Goal: Transaction & Acquisition: Purchase product/service

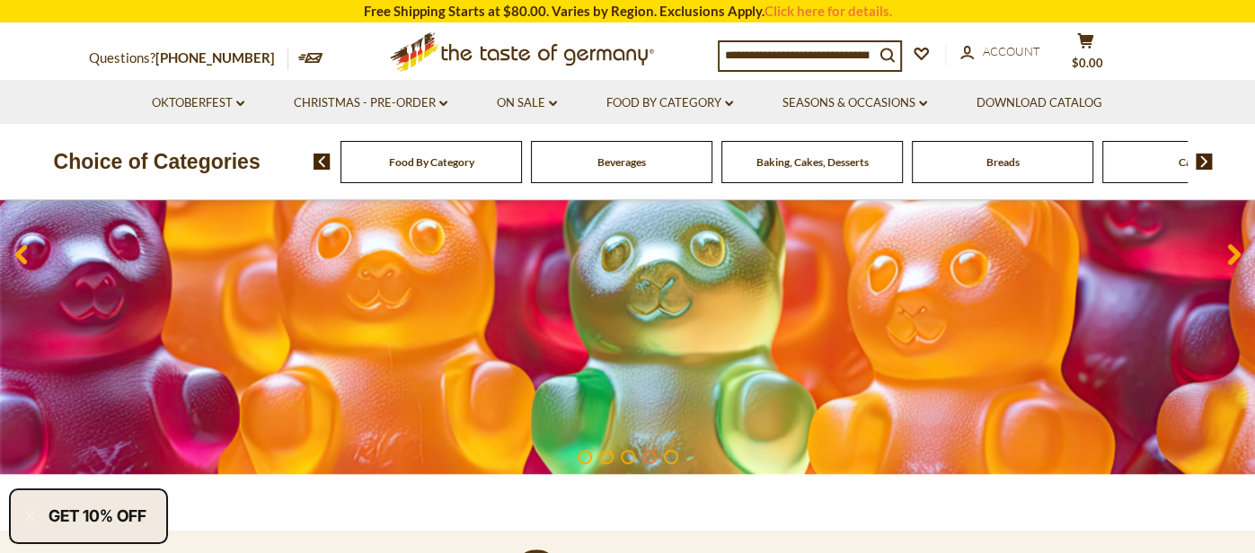
scroll to position [272, 0]
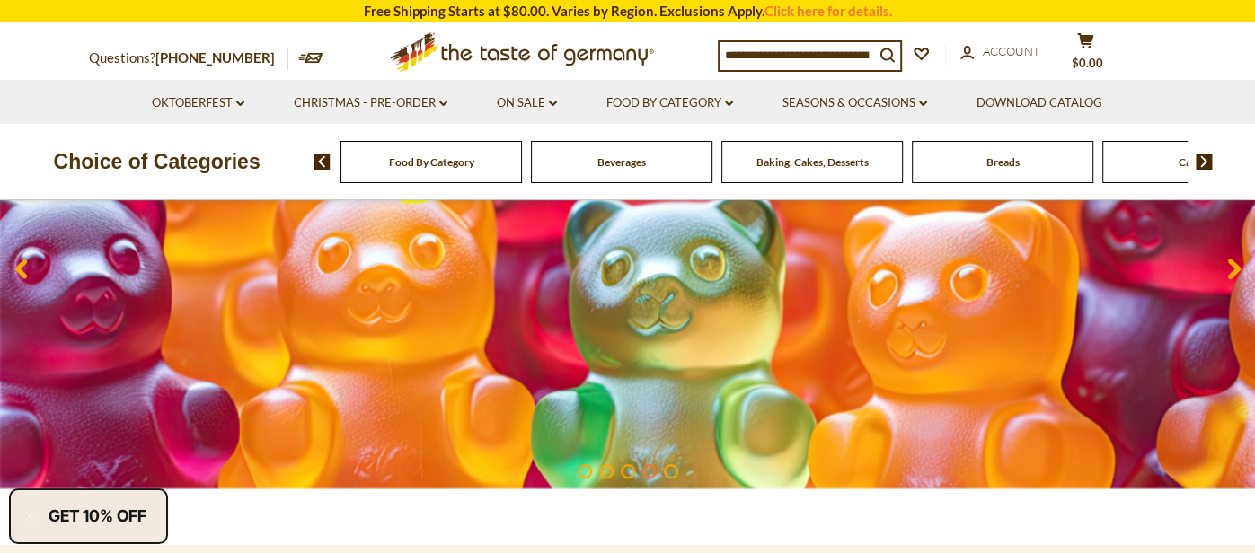
click at [750, 55] on input at bounding box center [796, 54] width 154 height 25
click at [744, 55] on input at bounding box center [796, 54] width 154 height 25
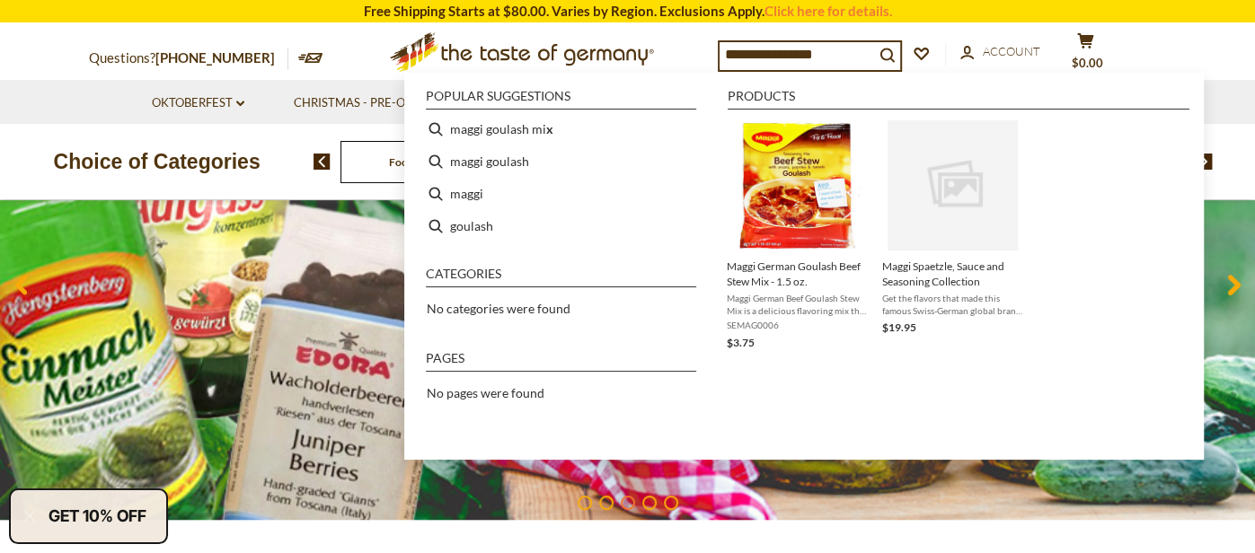
type input "**********"
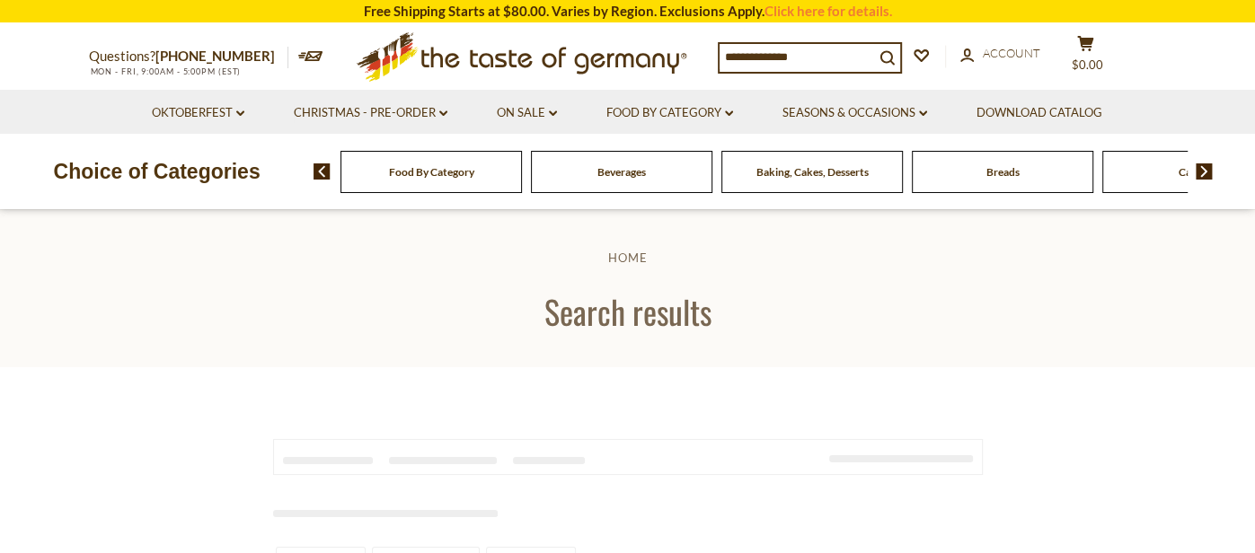
type input "**********"
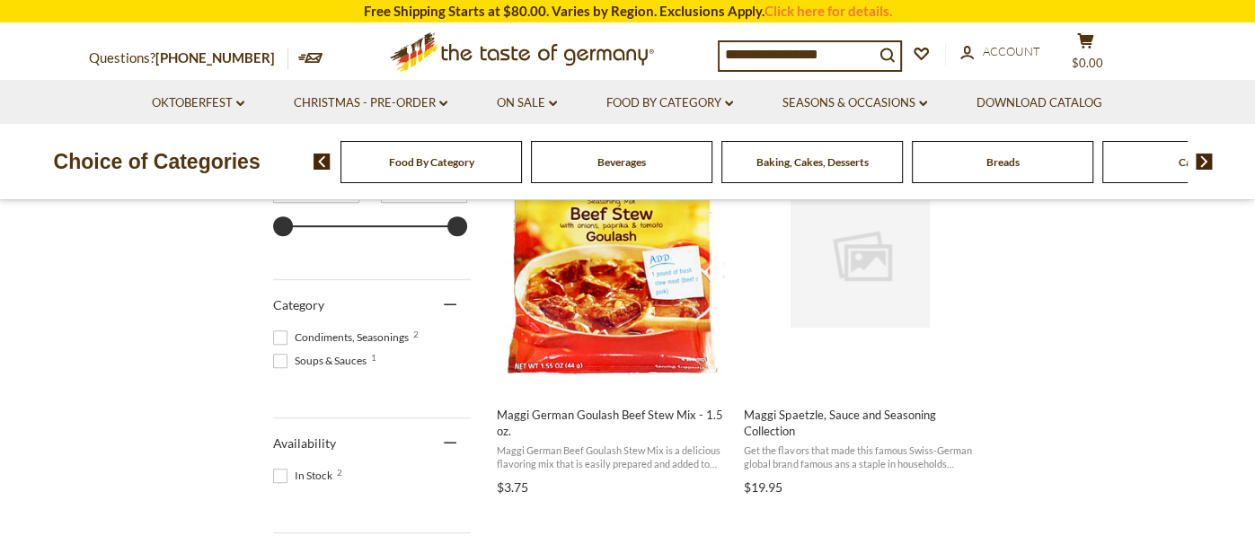
scroll to position [425, 0]
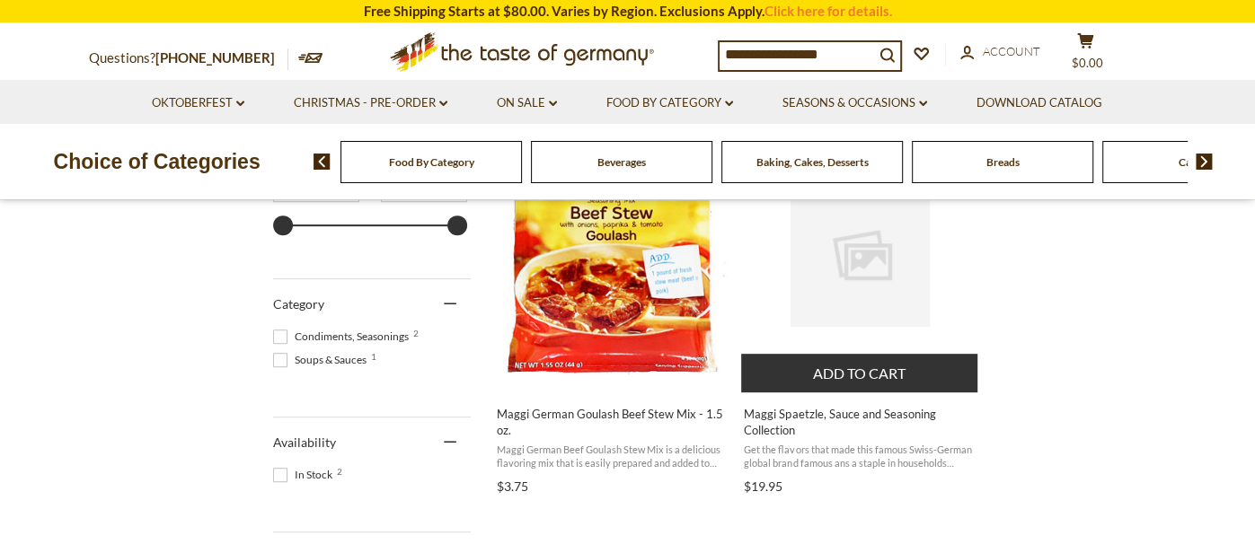
click at [832, 412] on span "Maggi Spaetzle, Sauce and Seasoning Collection" at bounding box center [860, 422] width 233 height 32
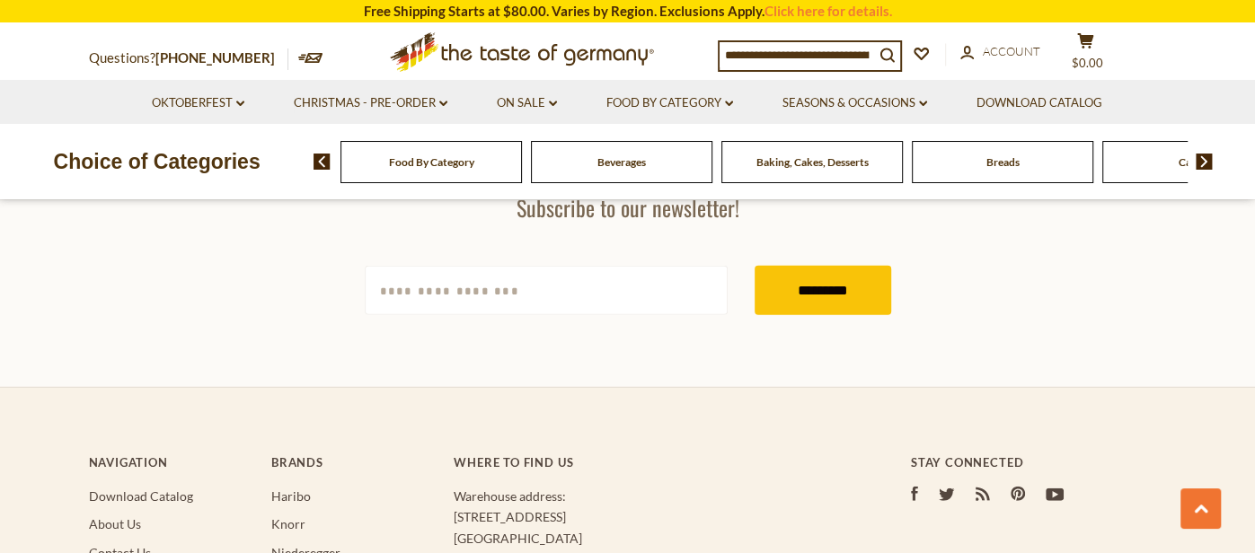
scroll to position [2930, 0]
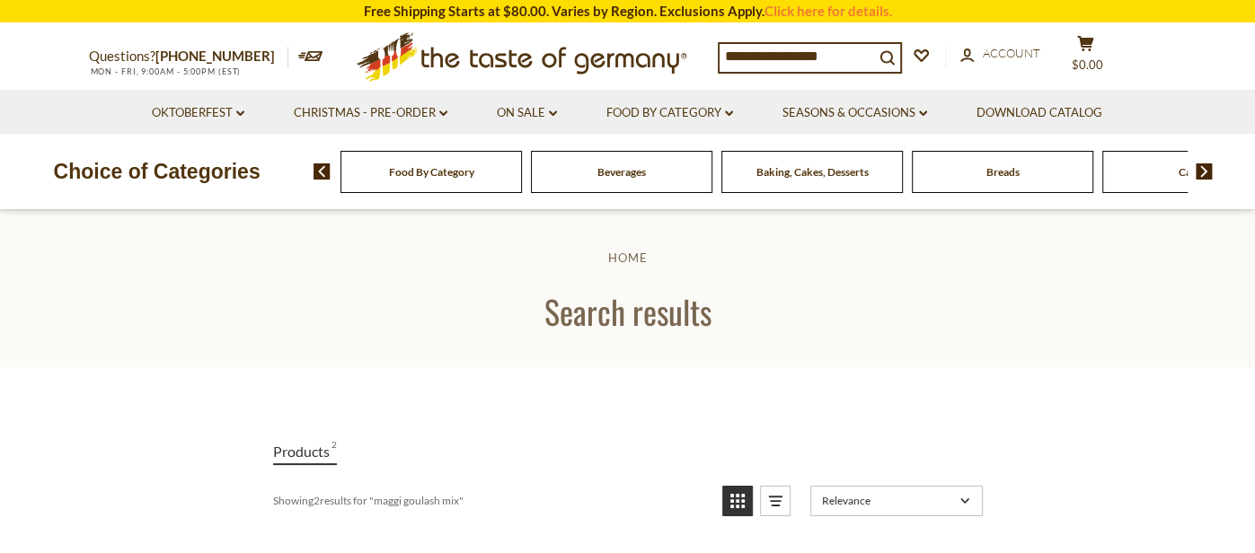
click at [764, 58] on input "**********" at bounding box center [796, 56] width 154 height 25
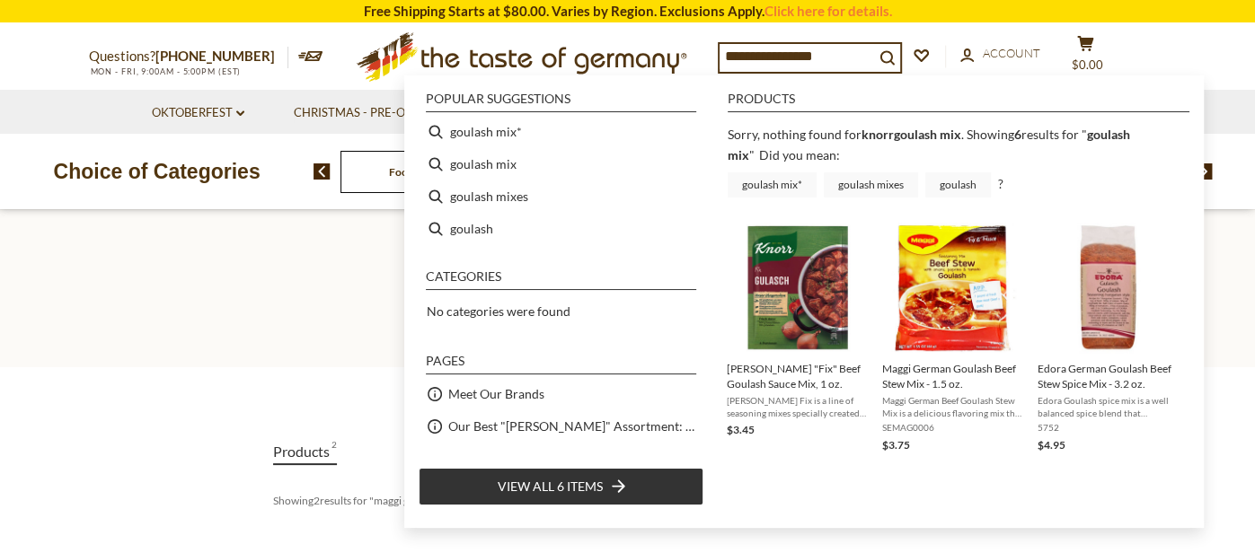
type input "**********"
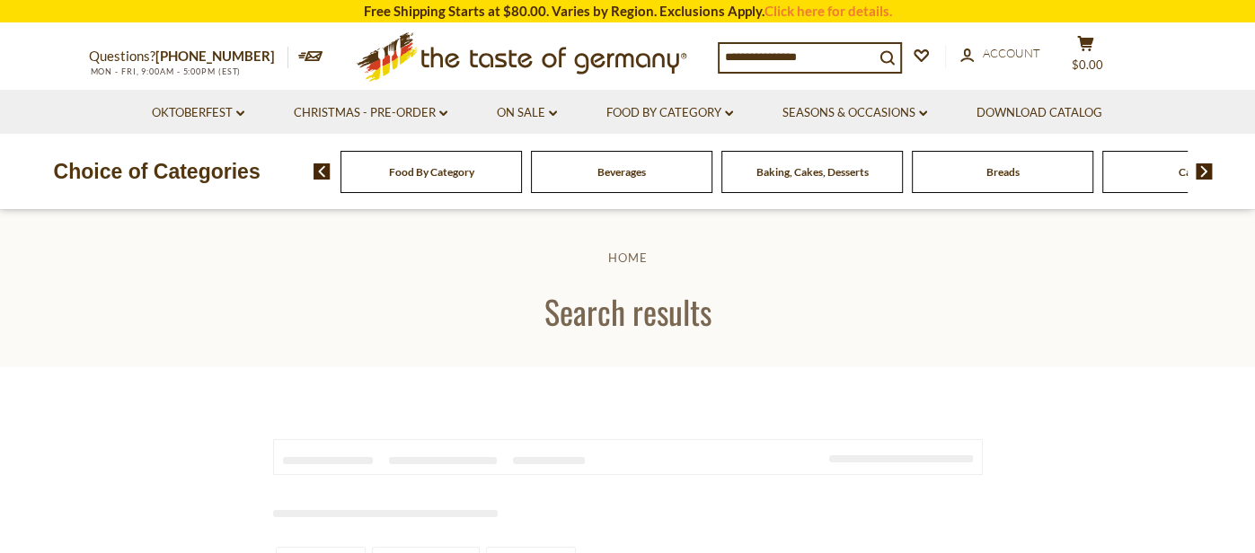
type input "**********"
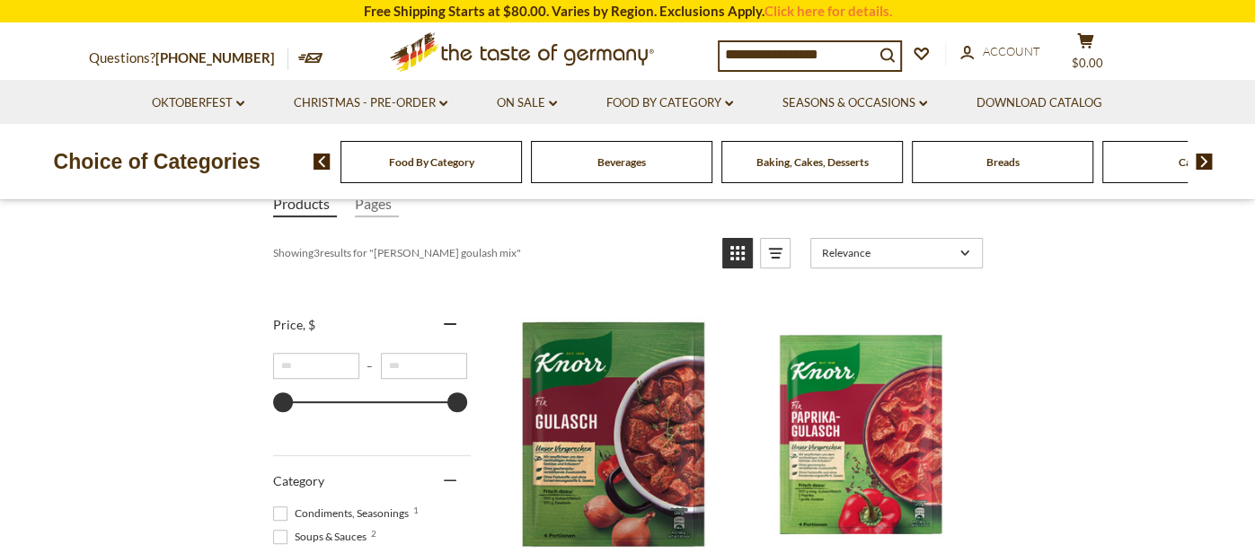
scroll to position [186, 0]
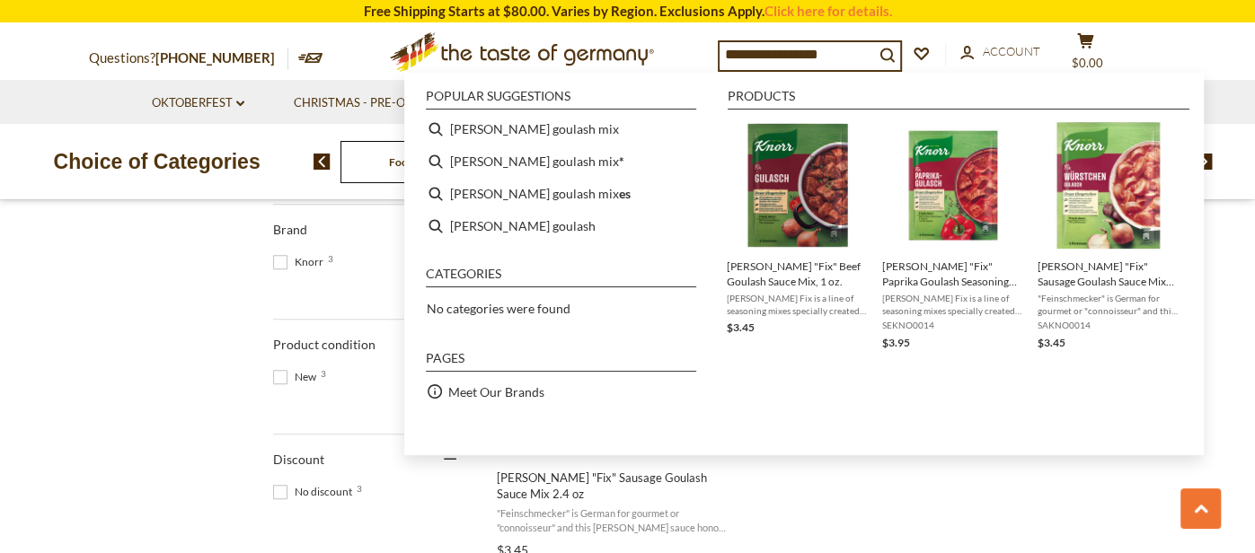
drag, startPoint x: 571, startPoint y: 408, endPoint x: 603, endPoint y: 410, distance: 32.4
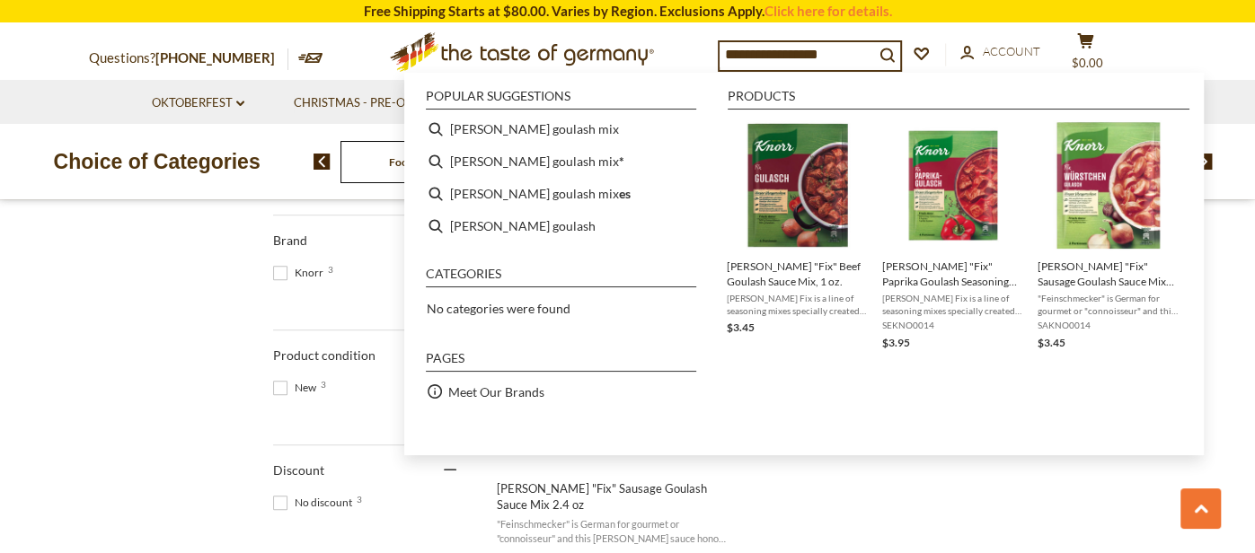
scroll to position [612, 0]
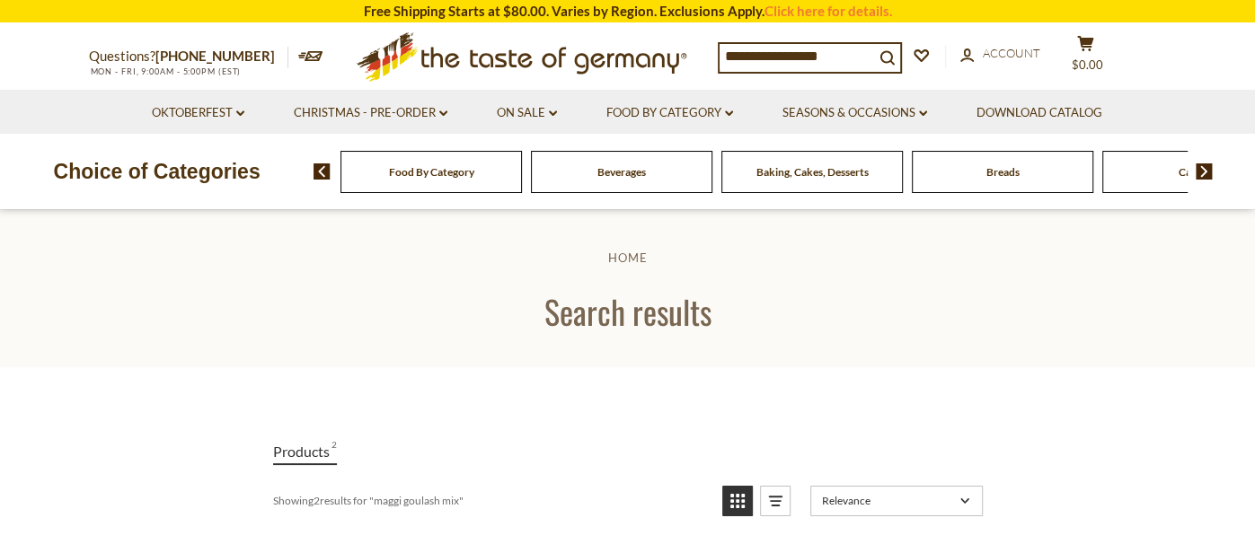
click at [1204, 168] on img at bounding box center [1203, 171] width 17 height 16
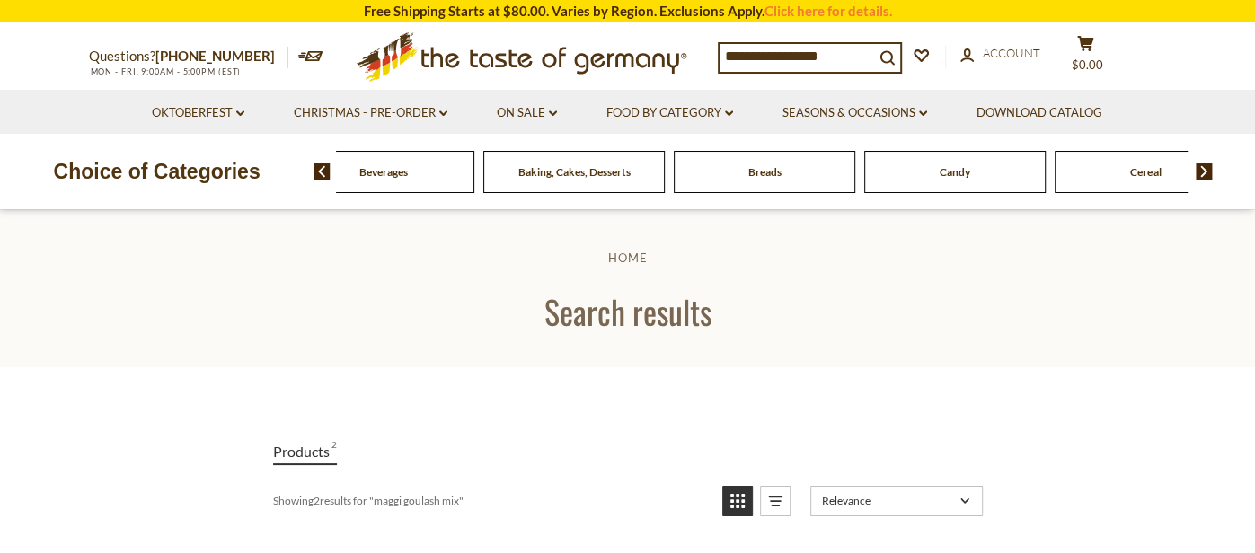
click at [1200, 169] on img at bounding box center [1203, 171] width 17 height 16
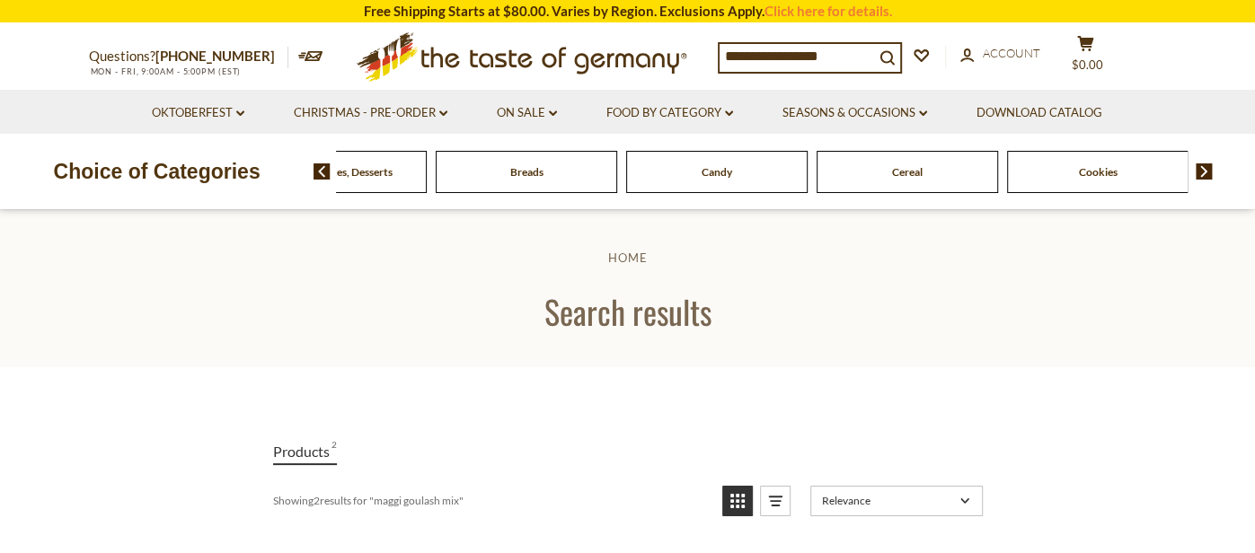
click at [1200, 170] on img at bounding box center [1203, 171] width 17 height 16
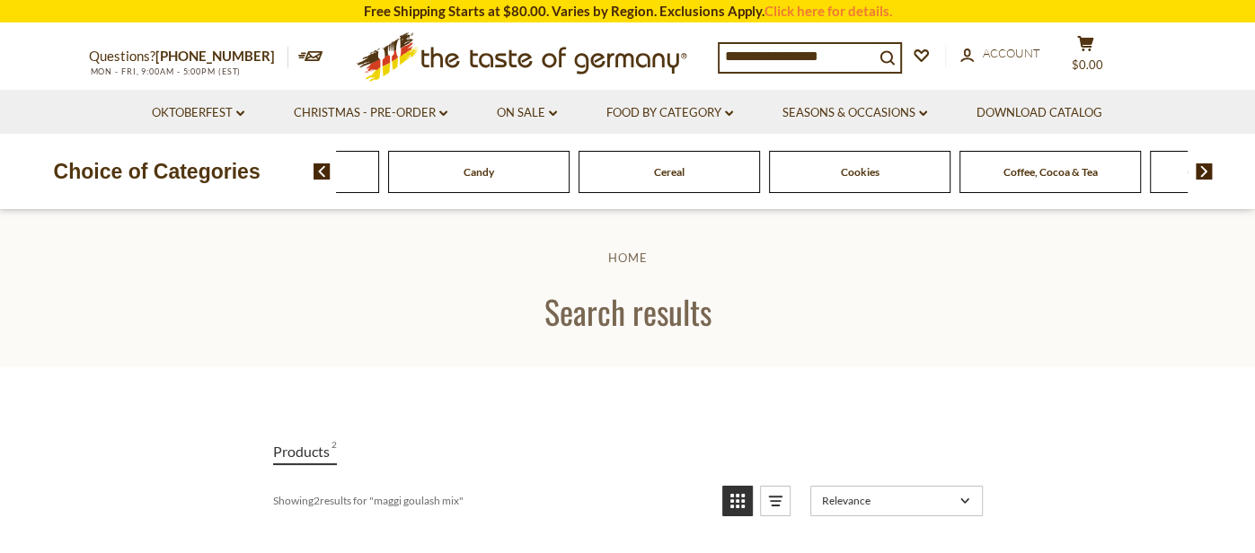
click at [1200, 170] on img at bounding box center [1203, 171] width 17 height 16
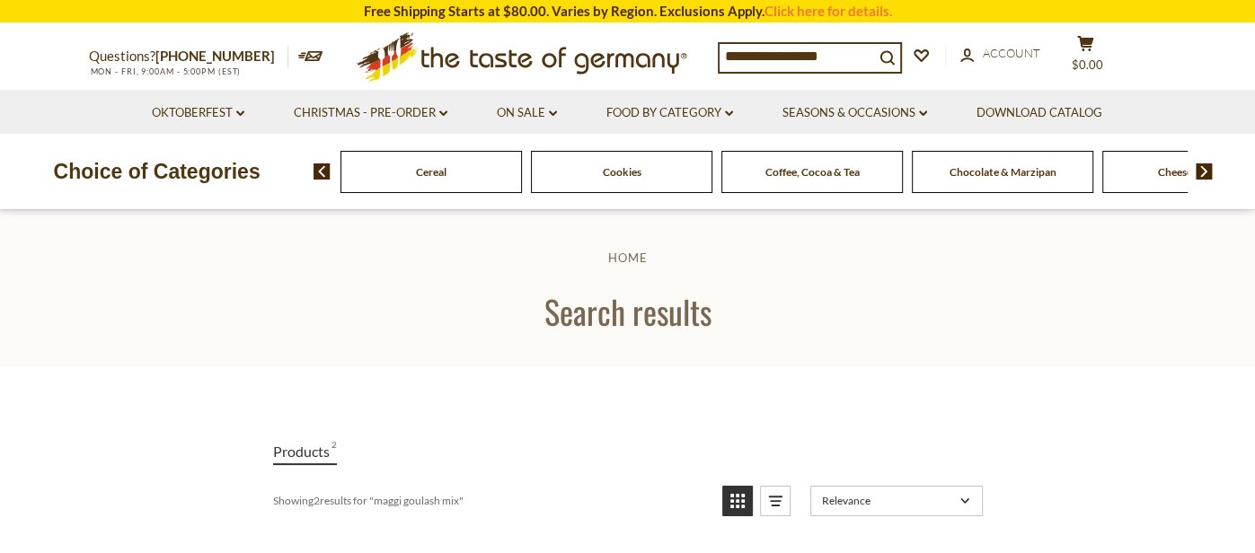
click at [1200, 170] on img at bounding box center [1203, 171] width 17 height 16
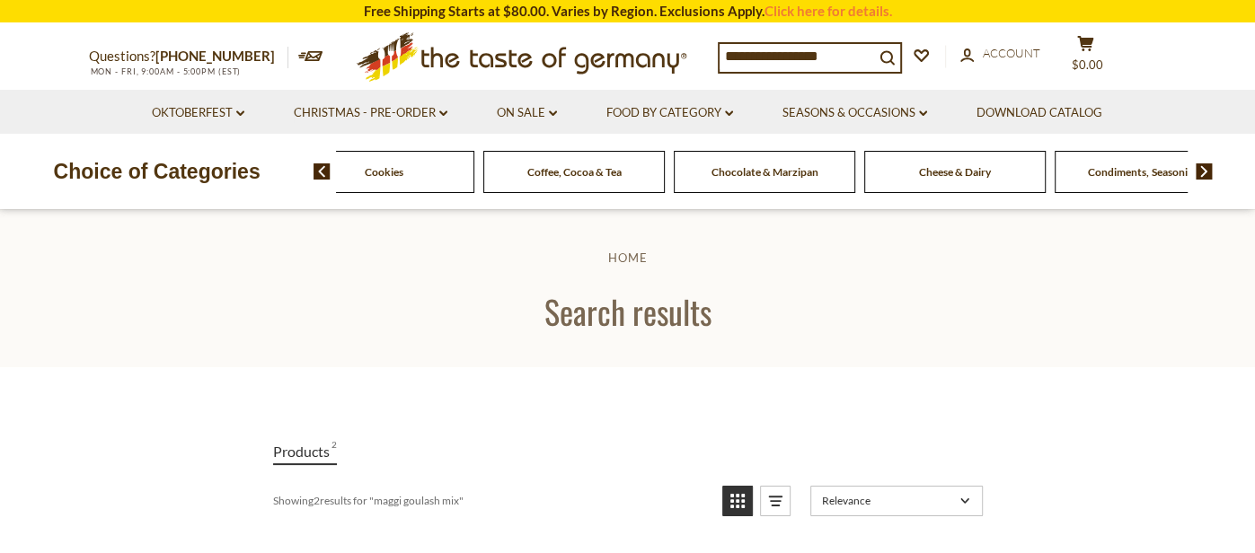
click at [1200, 170] on img at bounding box center [1203, 171] width 17 height 16
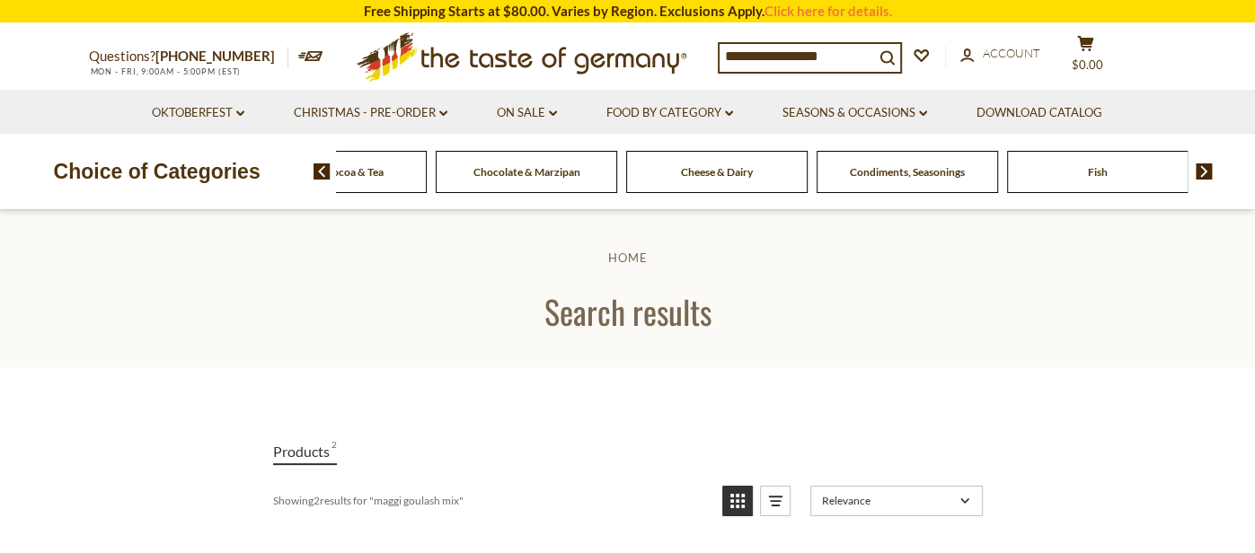
click at [1200, 170] on img at bounding box center [1203, 171] width 17 height 16
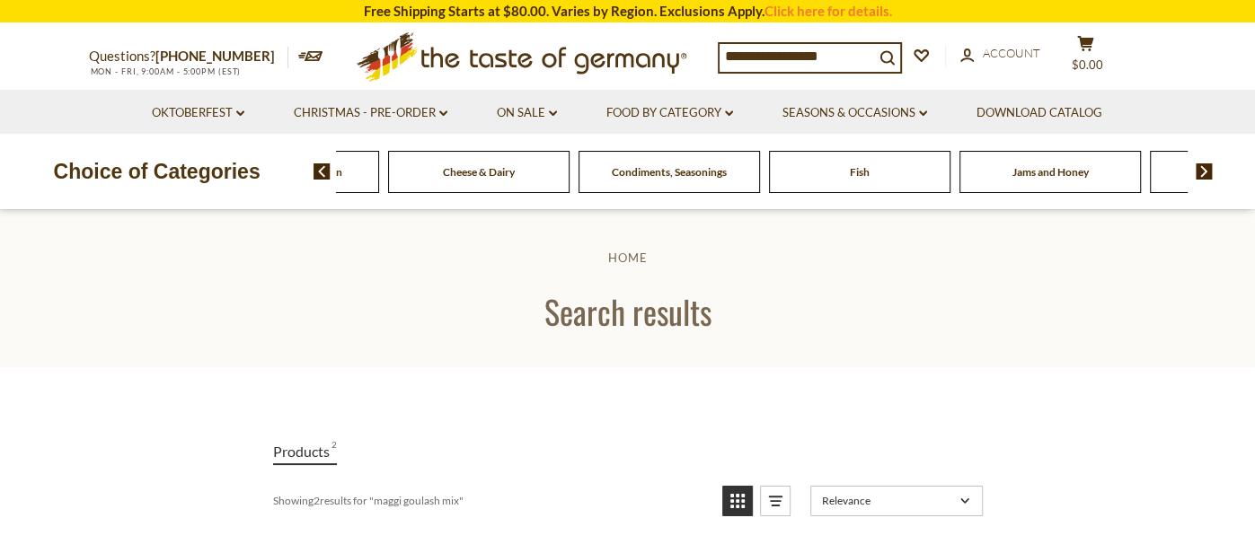
click at [1200, 170] on img at bounding box center [1203, 171] width 17 height 16
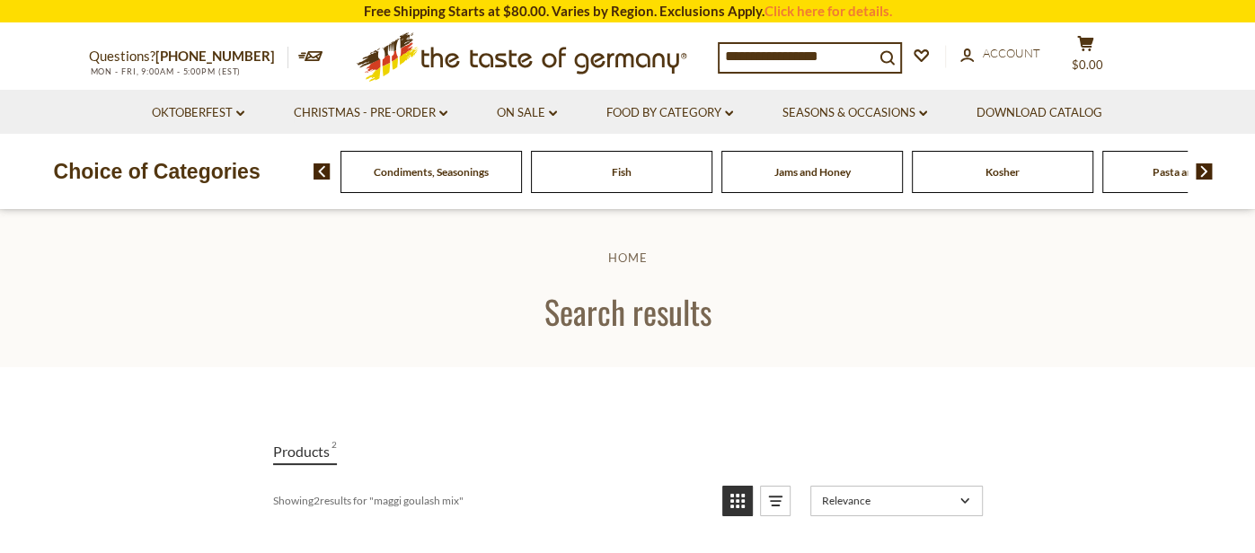
click at [1200, 170] on img at bounding box center [1203, 171] width 17 height 16
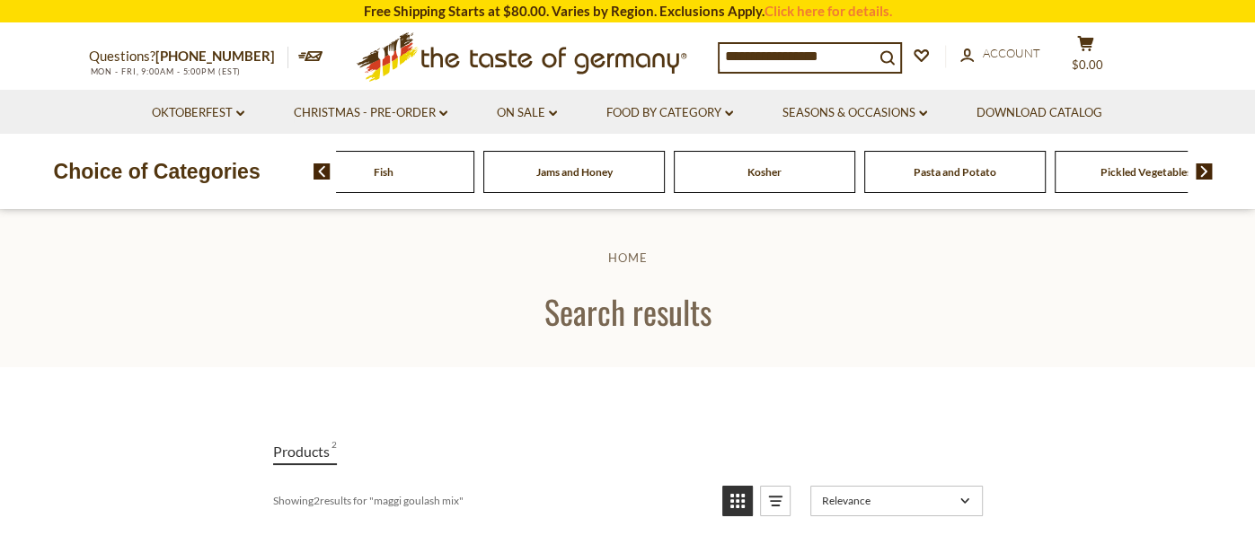
click at [1200, 170] on img at bounding box center [1203, 171] width 17 height 16
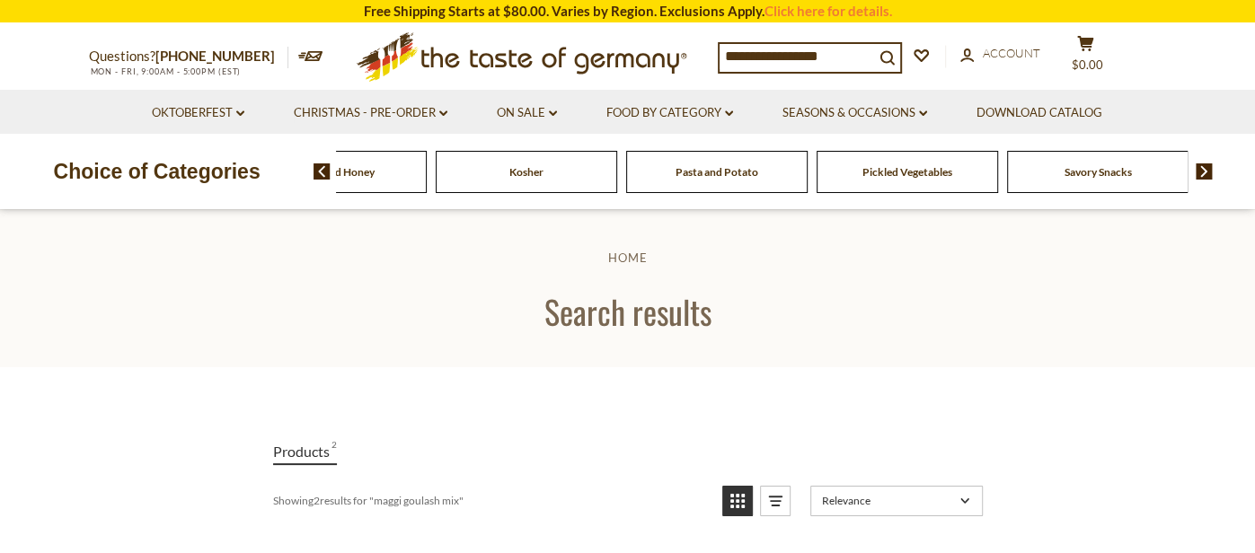
click at [1200, 170] on img at bounding box center [1203, 171] width 17 height 16
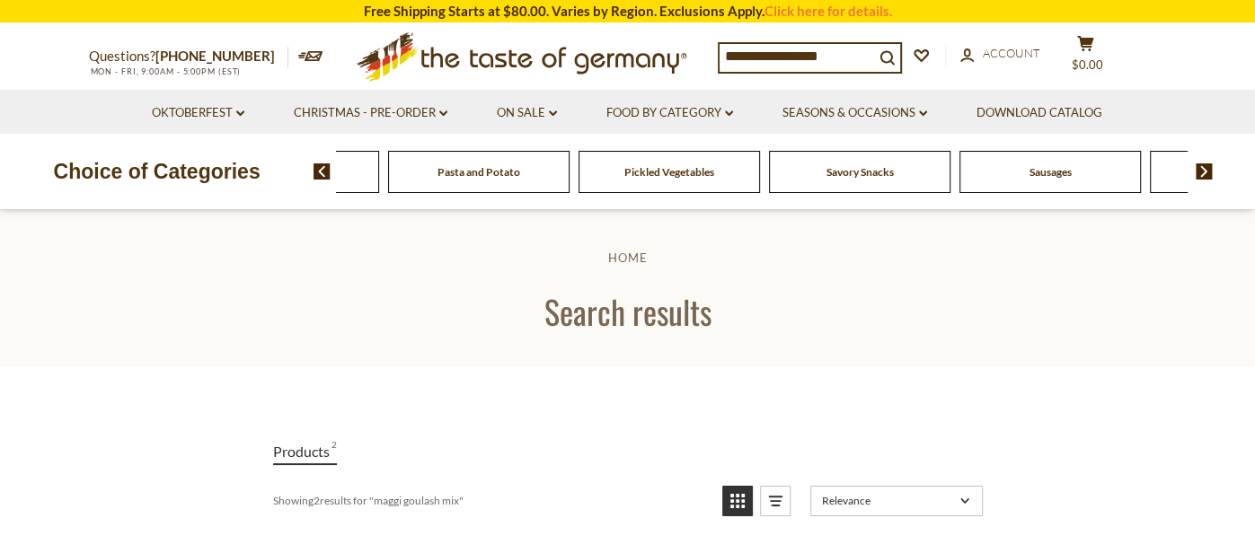
click at [1200, 170] on img at bounding box center [1203, 171] width 17 height 16
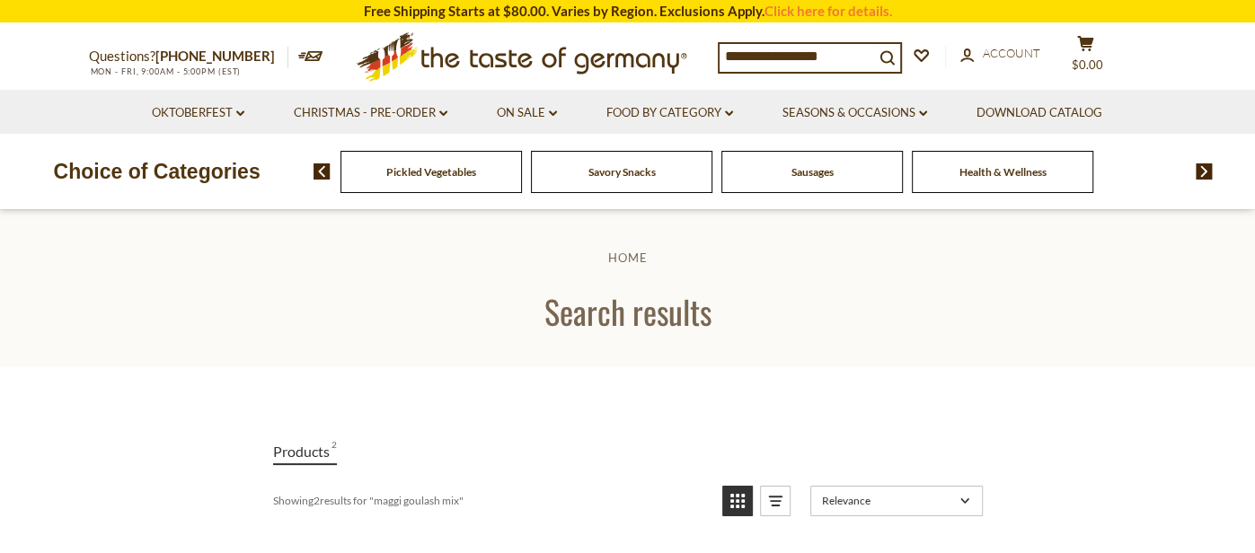
click at [1200, 170] on img at bounding box center [1203, 171] width 17 height 16
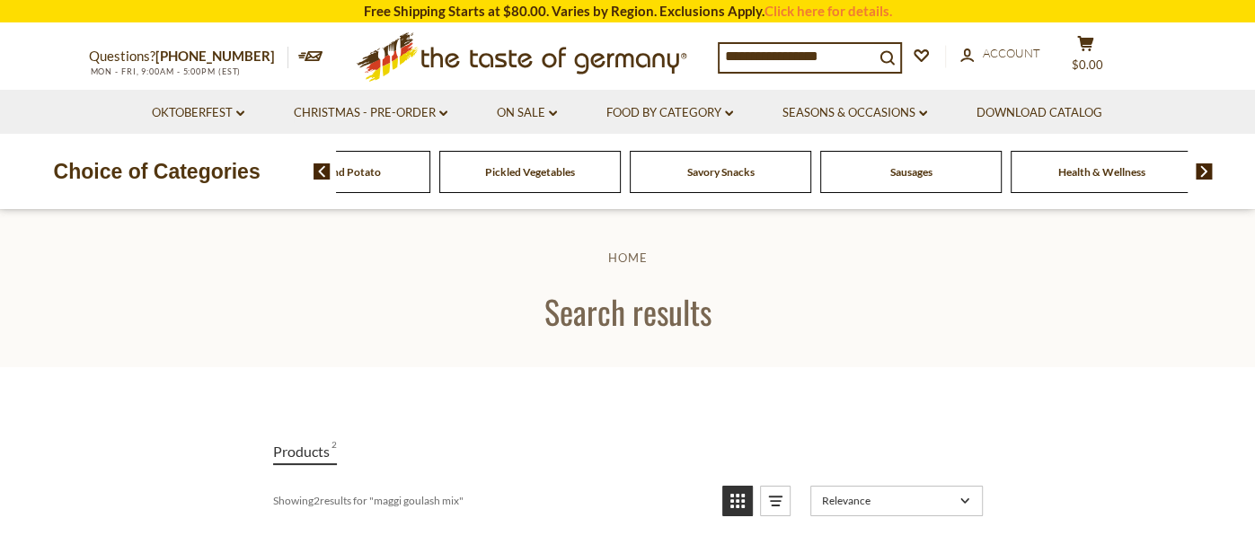
click at [846, 54] on input "**********" at bounding box center [796, 56] width 154 height 25
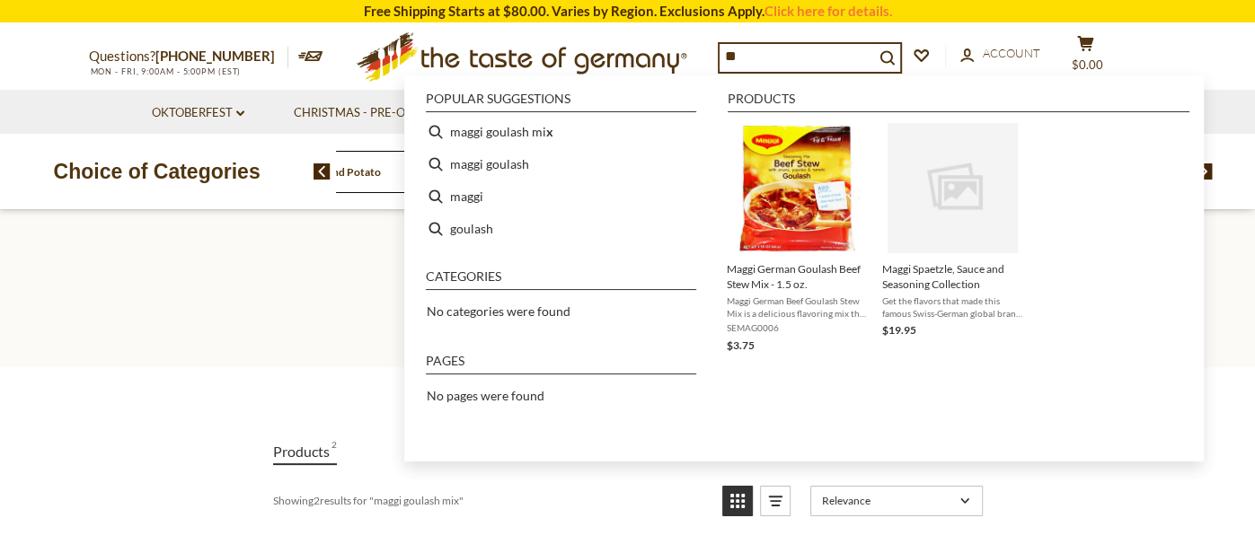
type input "*"
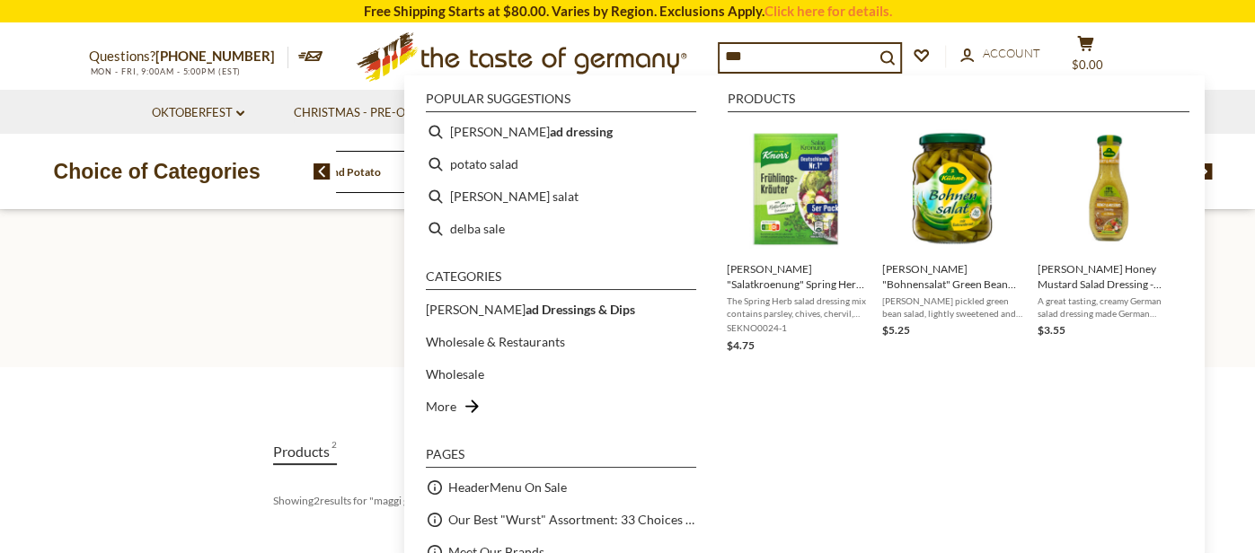
type input "****"
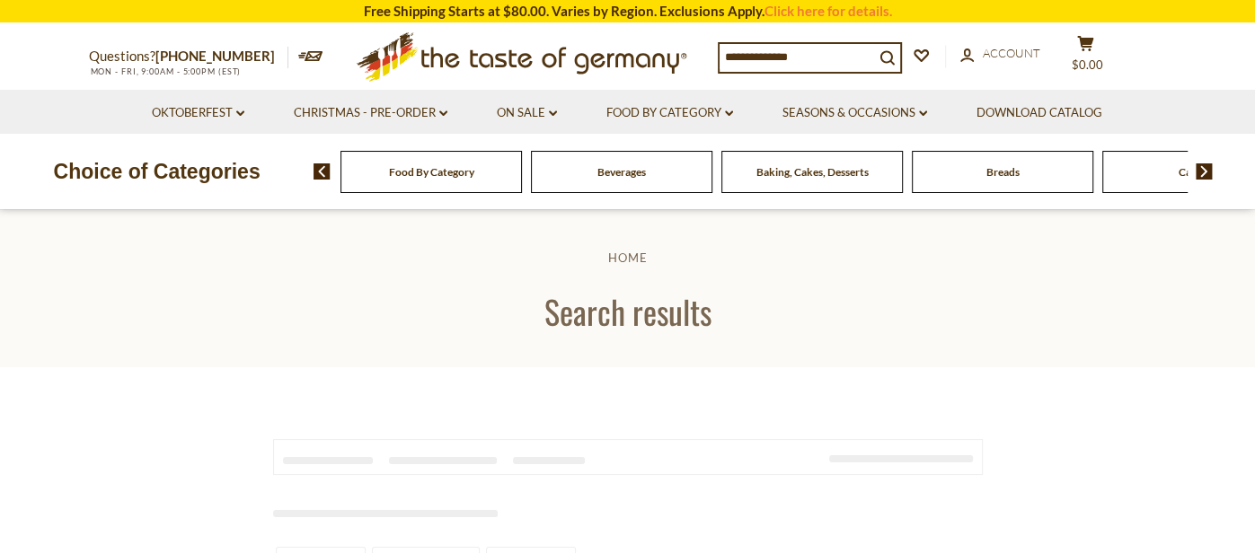
type input "****"
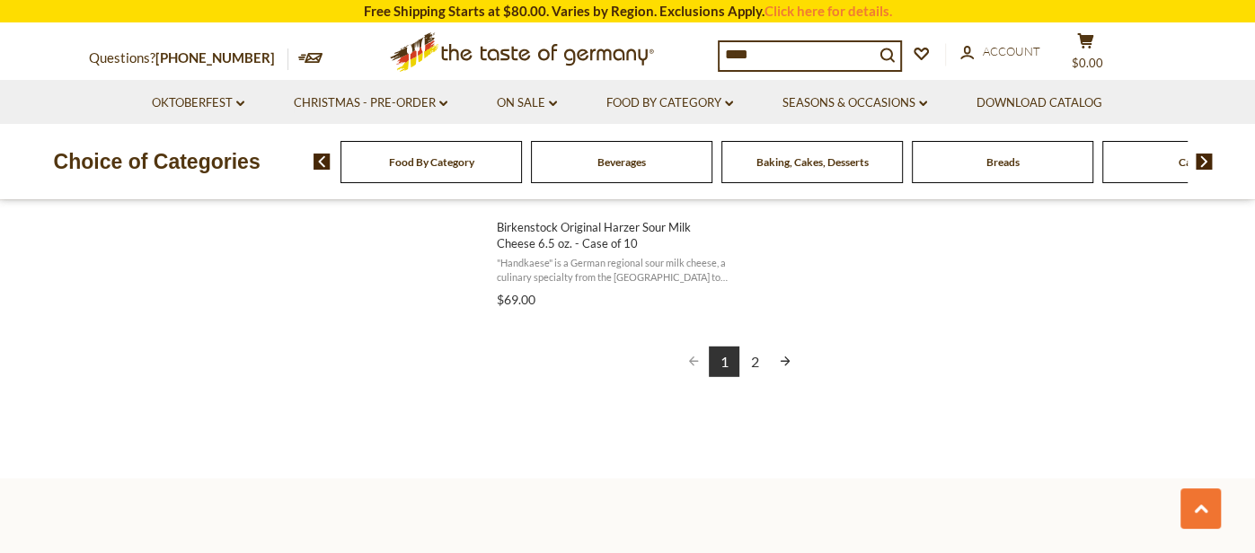
scroll to position [3402, 0]
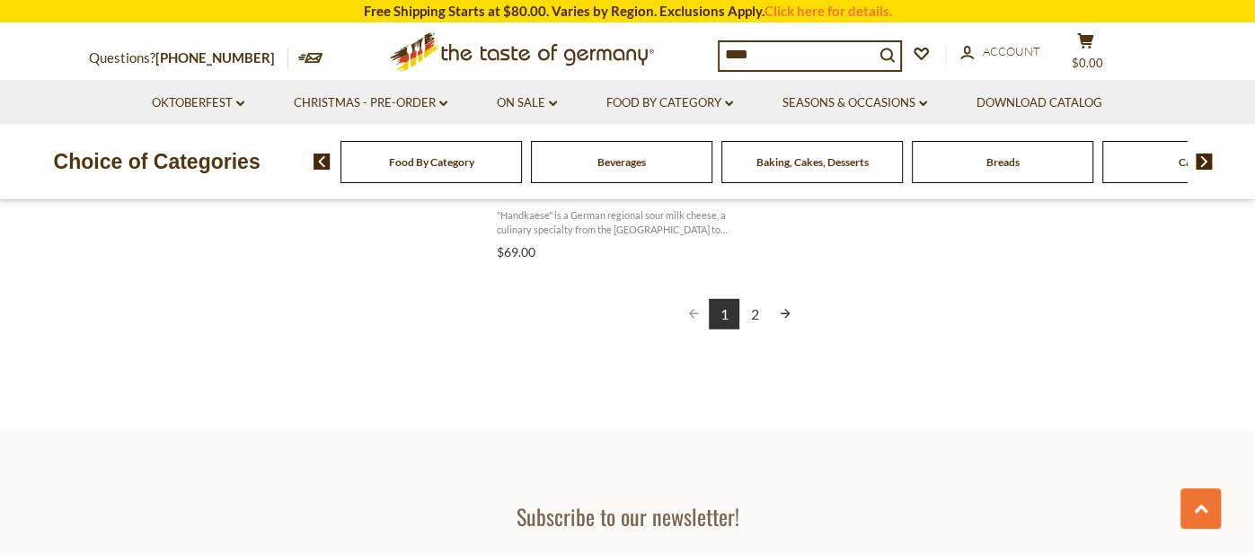
click at [751, 319] on link "2" at bounding box center [754, 314] width 31 height 31
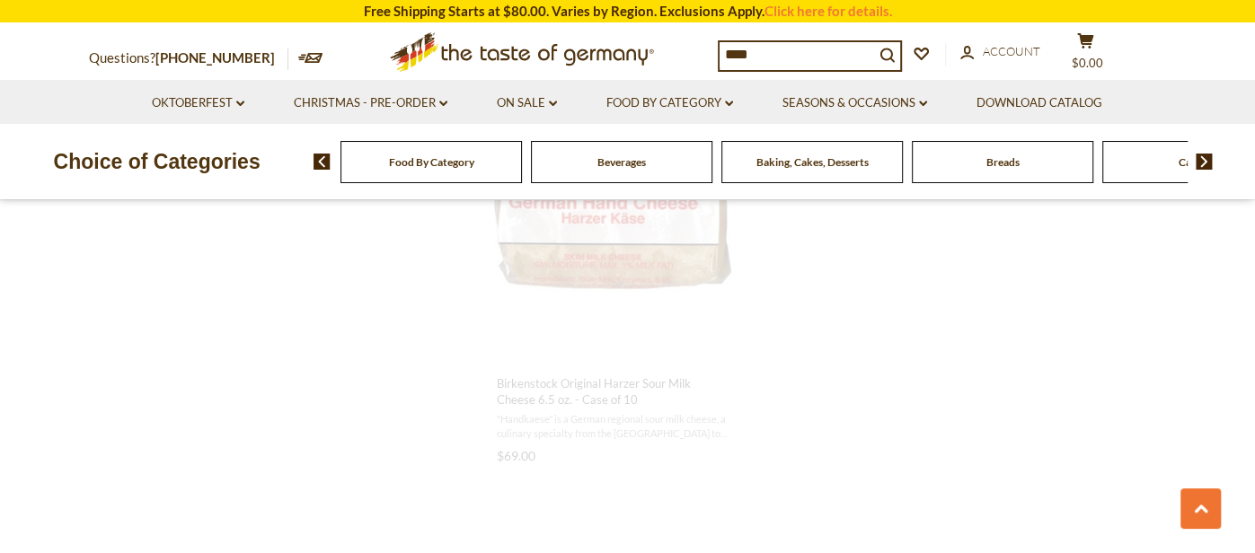
scroll to position [1303, 0]
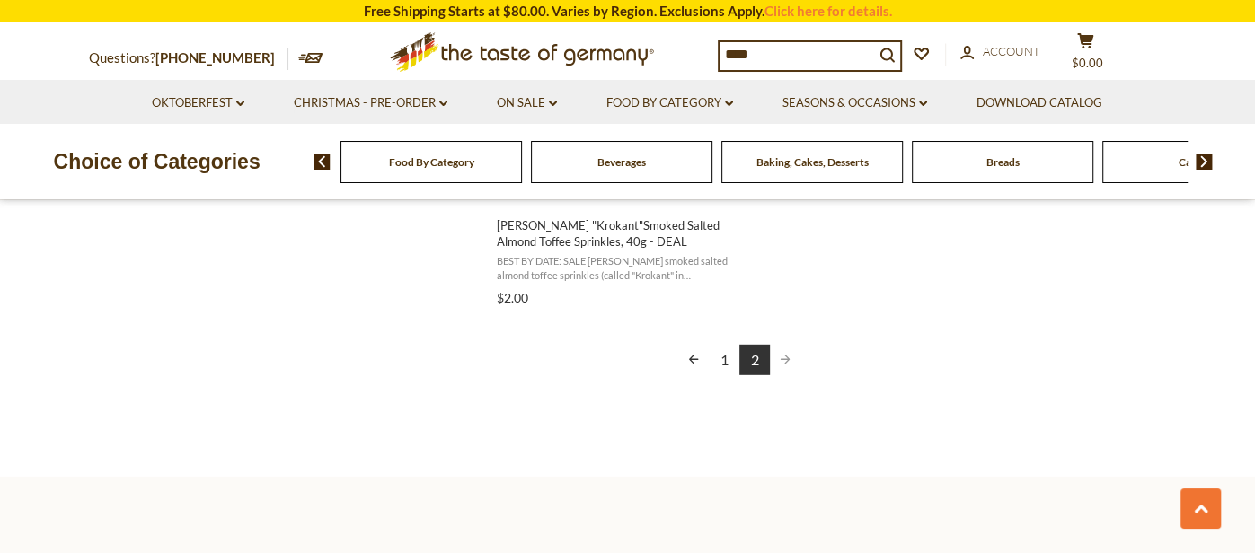
scroll to position [3359, 0]
click at [551, 102] on icon at bounding box center [553, 103] width 8 height 5
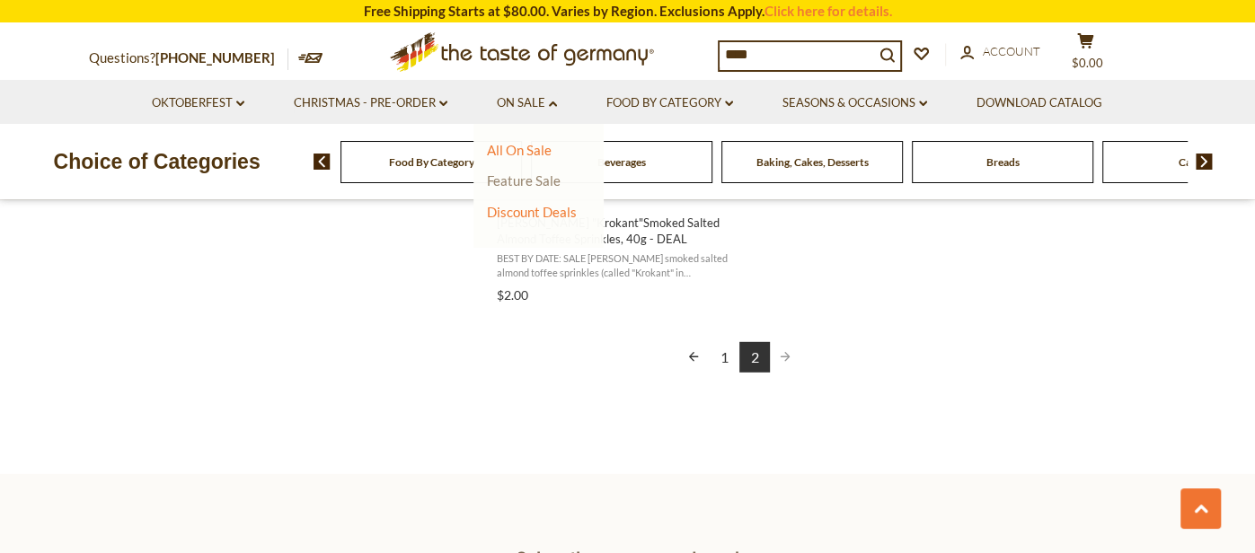
click at [542, 185] on link "Feature Sale" at bounding box center [524, 180] width 74 height 16
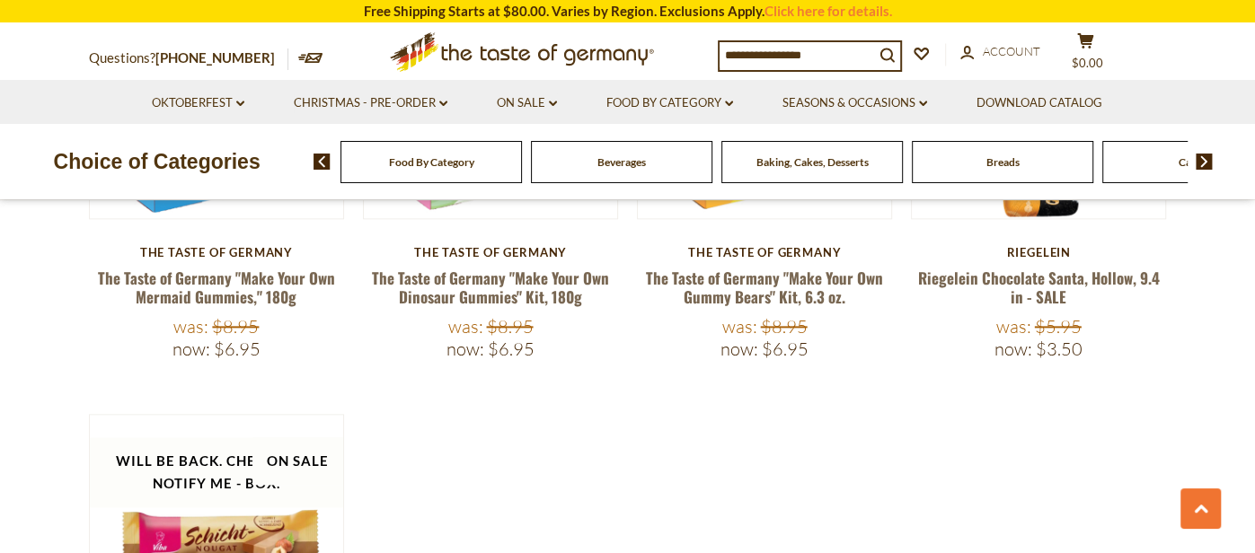
scroll to position [1517, 0]
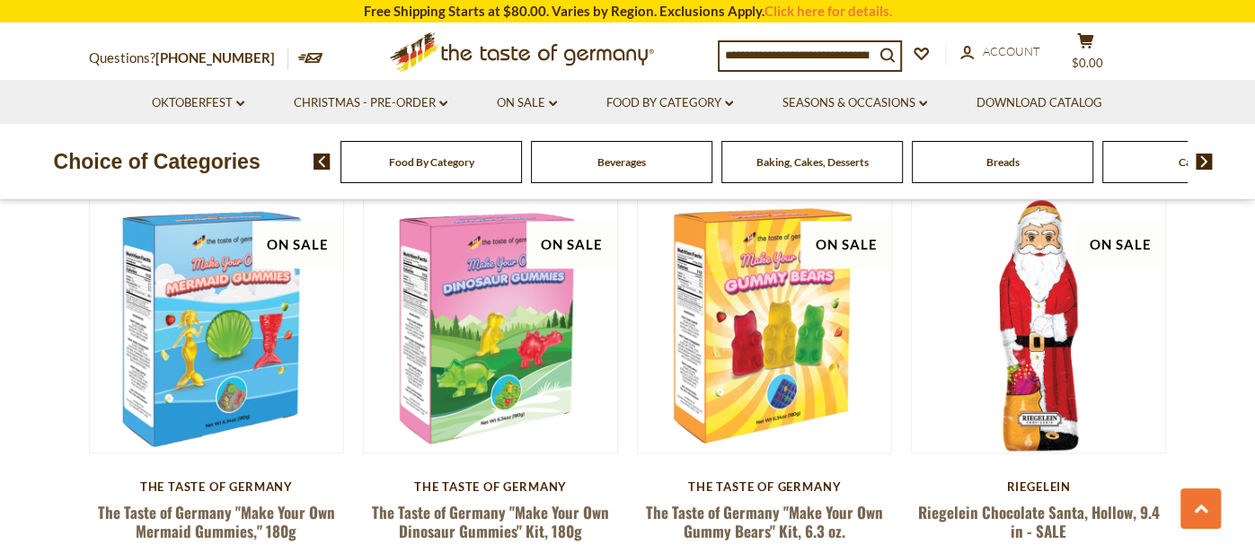
drag, startPoint x: 542, startPoint y: 186, endPoint x: 554, endPoint y: 182, distance: 12.2
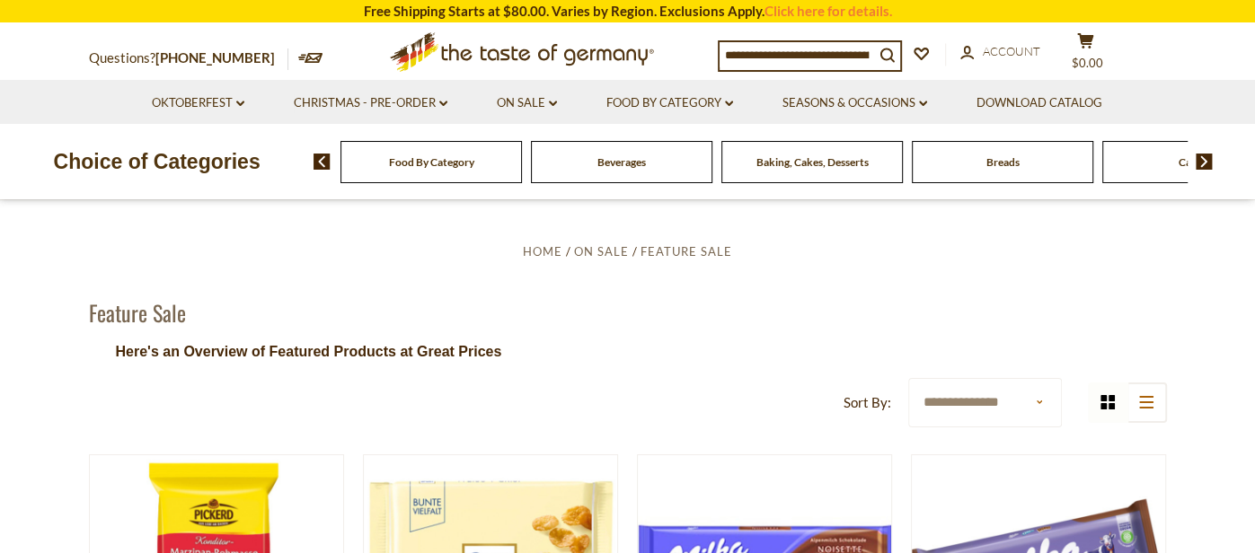
scroll to position [0, 0]
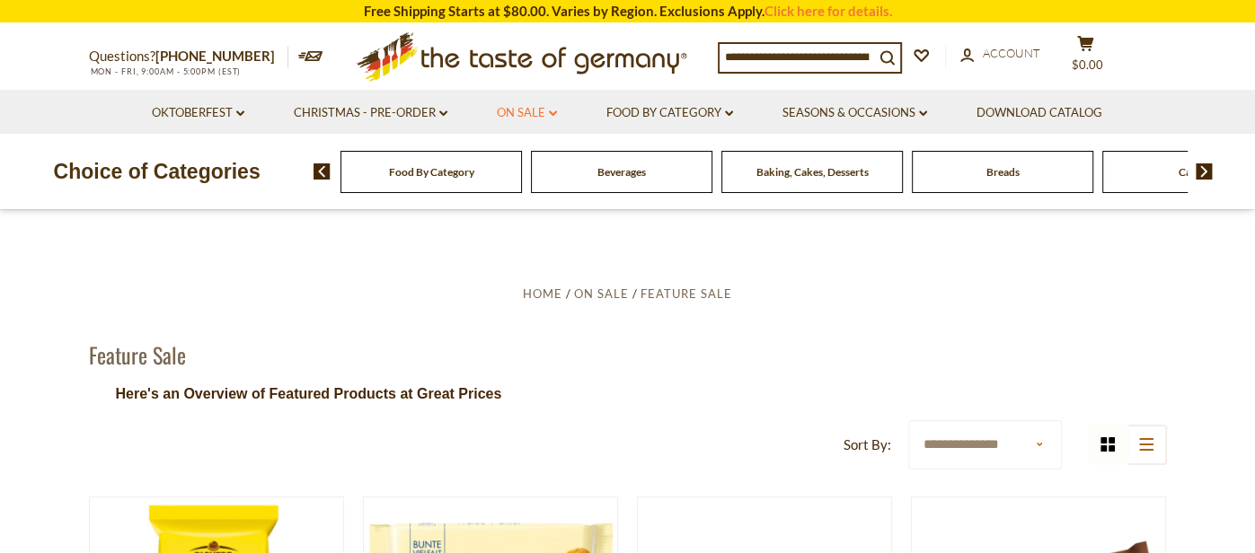
click at [555, 107] on link "On Sale dropdown_arrow" at bounding box center [527, 113] width 60 height 20
click at [525, 226] on link "Discount Deals" at bounding box center [532, 221] width 90 height 25
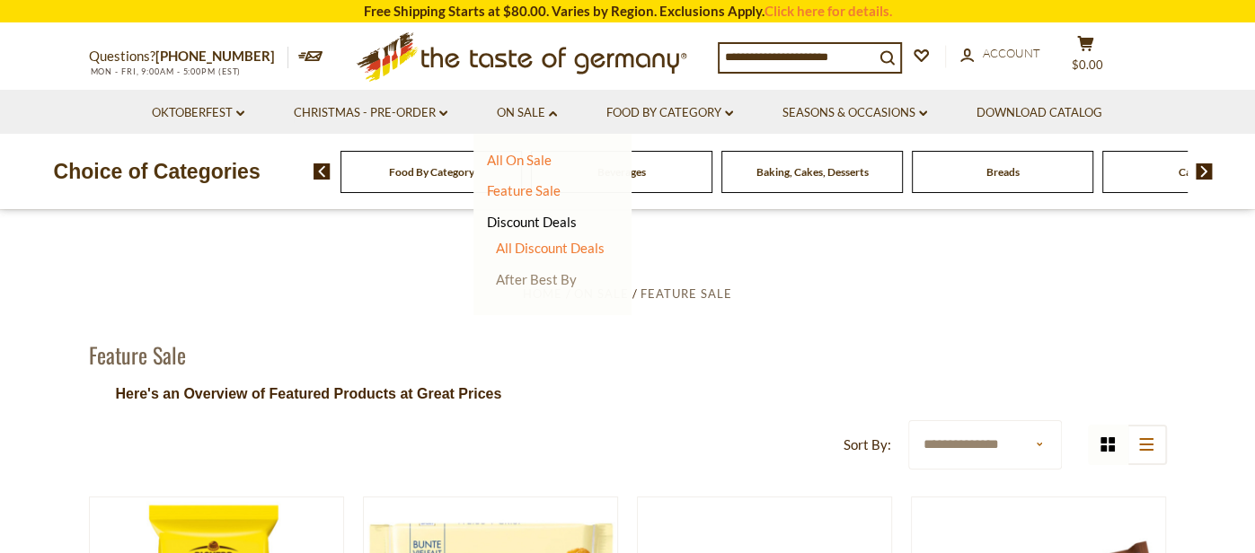
click at [524, 280] on link "After Best By" at bounding box center [536, 279] width 81 height 16
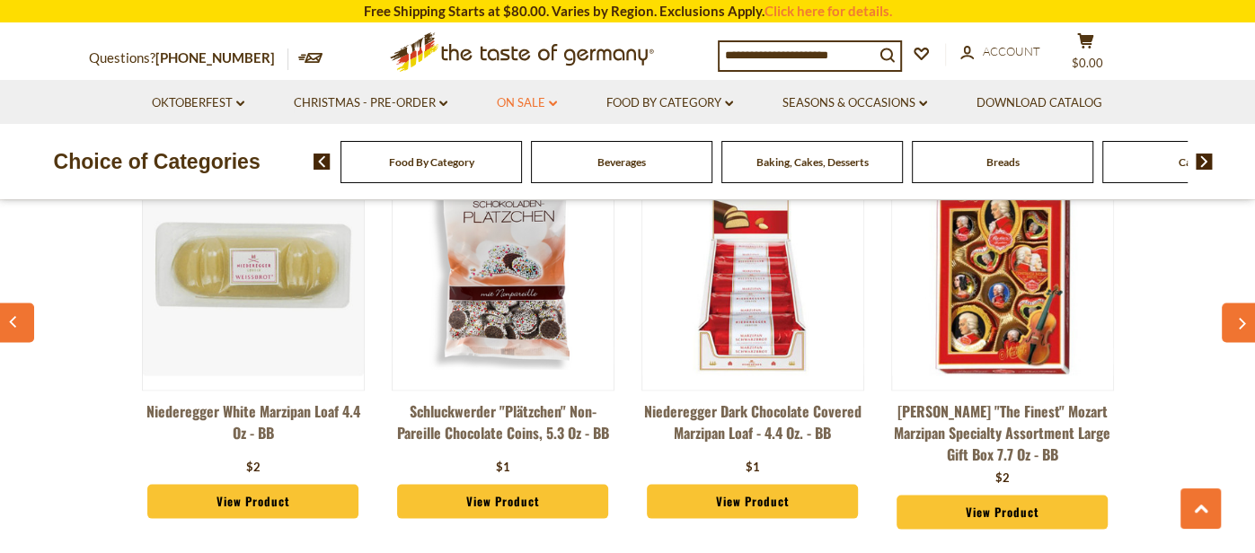
scroll to position [2286, 0]
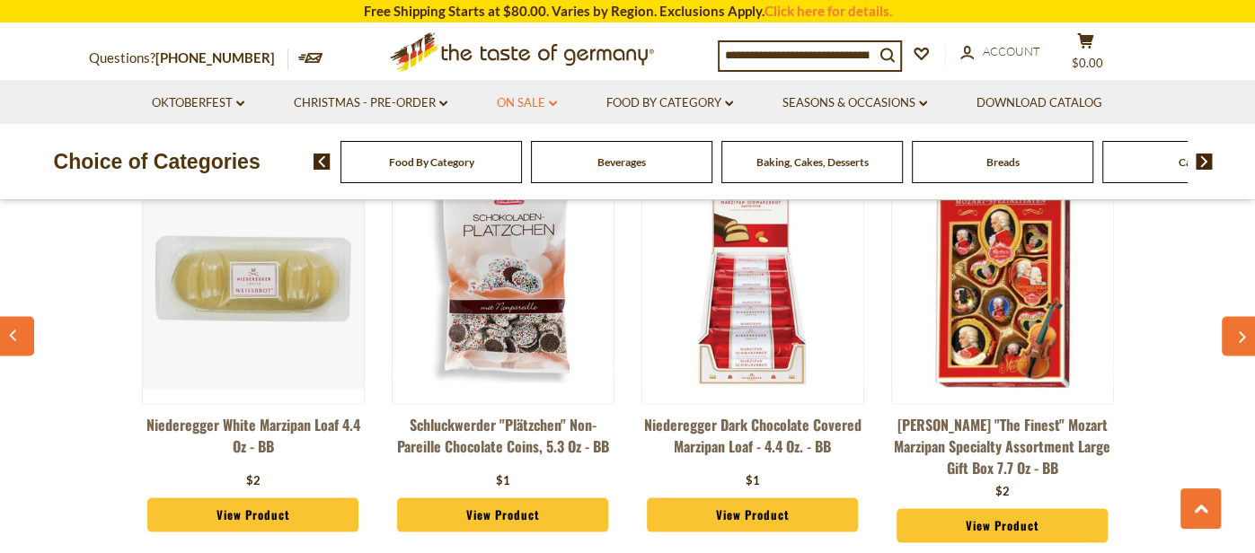
click at [553, 99] on link "On Sale dropdown_arrow" at bounding box center [527, 103] width 60 height 20
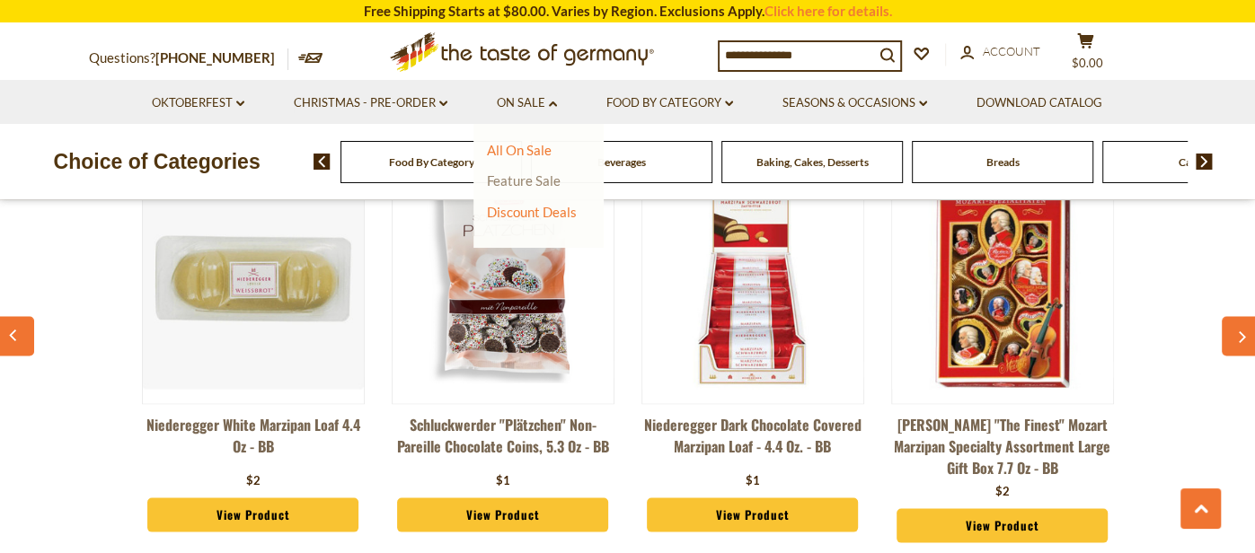
click at [517, 181] on link "Feature Sale" at bounding box center [524, 180] width 74 height 16
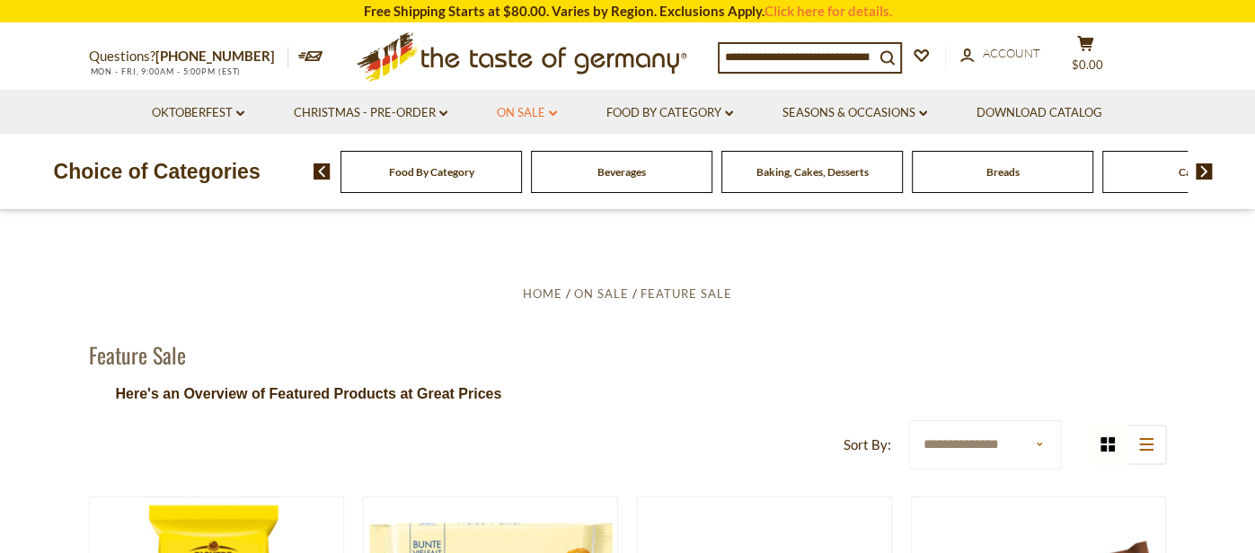
click at [555, 117] on link "On Sale dropdown_arrow" at bounding box center [527, 113] width 60 height 20
click at [516, 154] on link "All On Sale" at bounding box center [519, 160] width 65 height 16
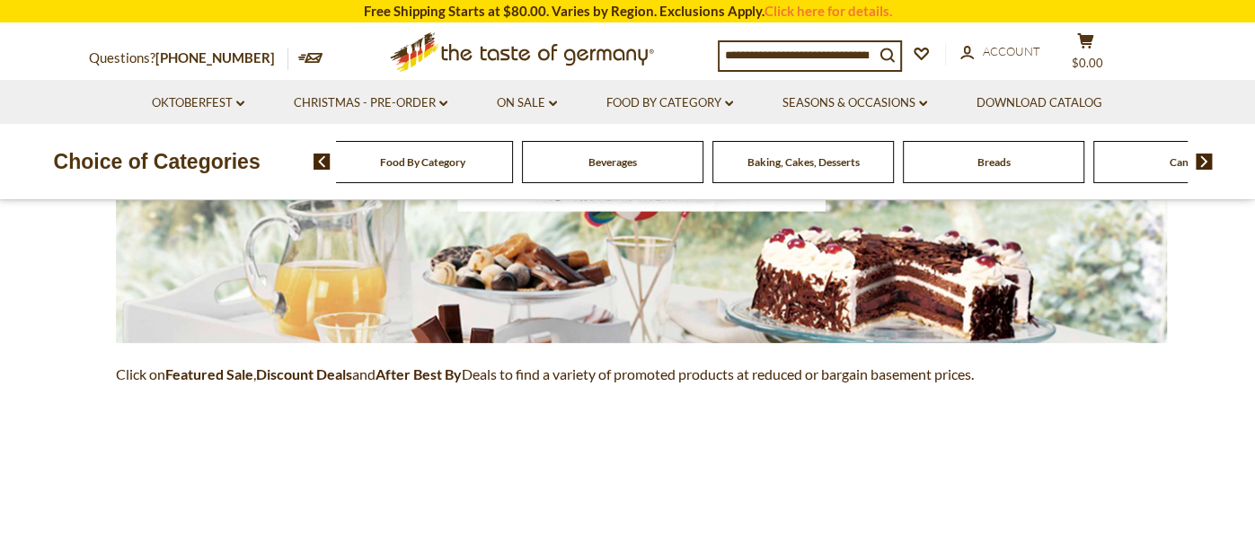
scroll to position [322, 0]
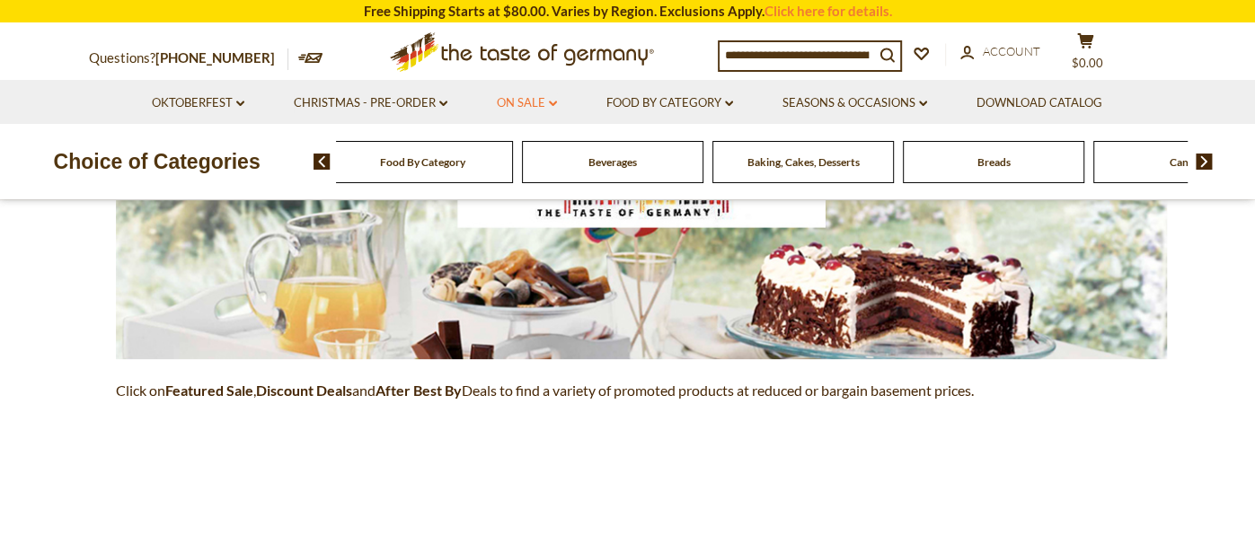
click at [547, 101] on link "On Sale dropdown_arrow" at bounding box center [527, 103] width 60 height 20
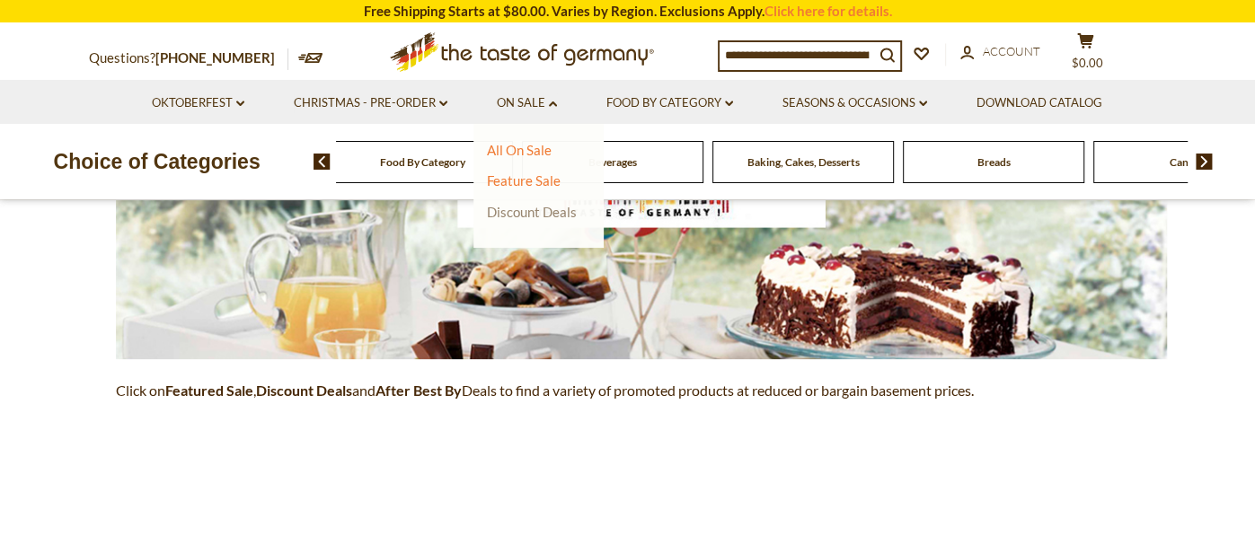
click at [558, 207] on link "Discount Deals" at bounding box center [532, 211] width 90 height 25
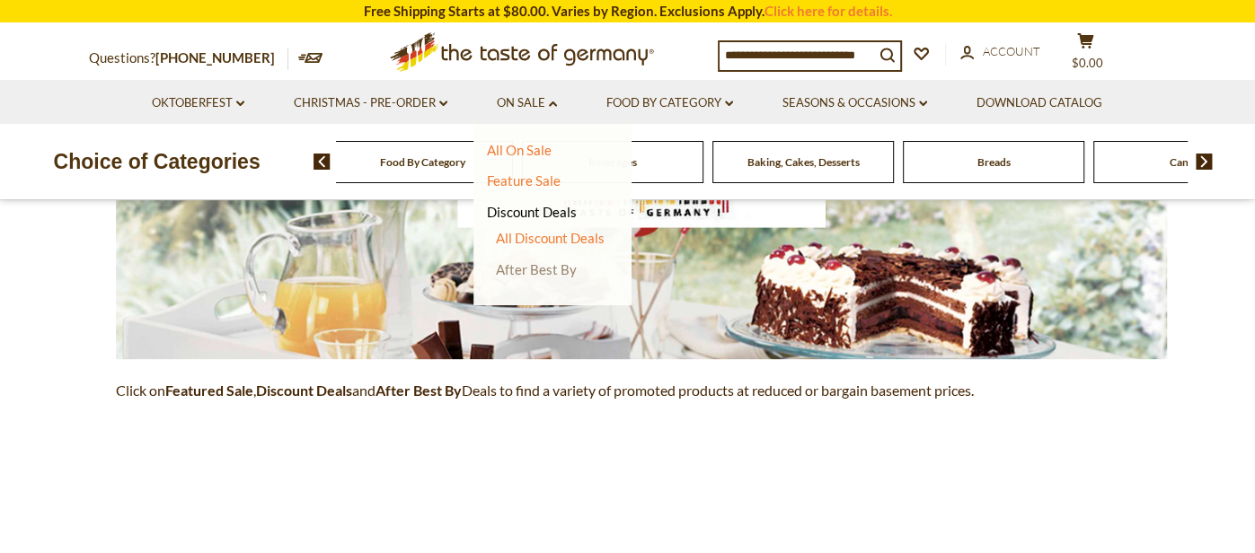
click at [553, 269] on link "After Best By" at bounding box center [536, 269] width 81 height 16
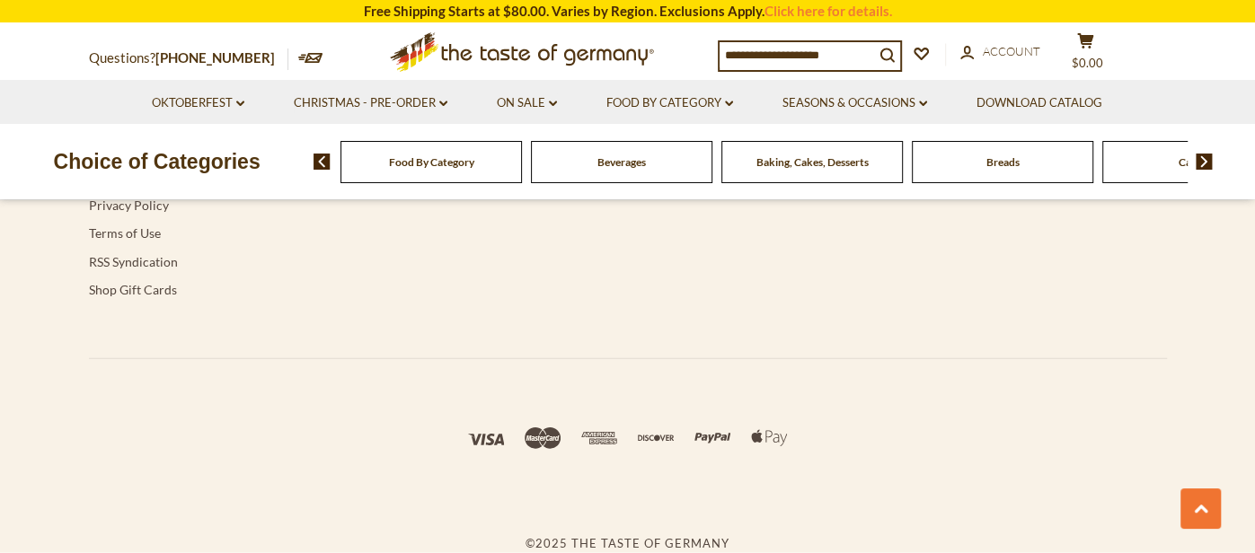
scroll to position [3312, 0]
